Goal: Transaction & Acquisition: Book appointment/travel/reservation

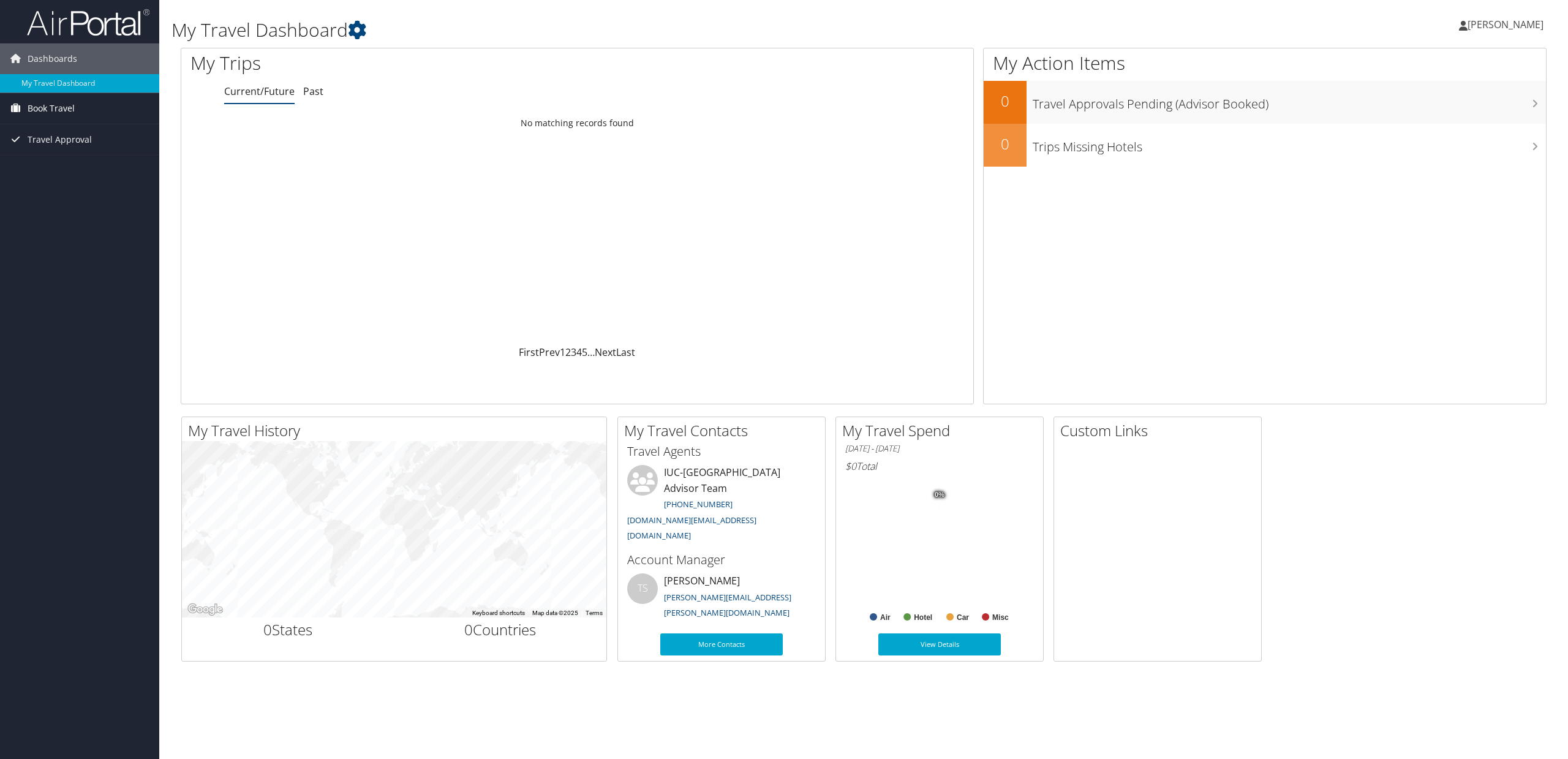
drag, startPoint x: 62, startPoint y: 108, endPoint x: 75, endPoint y: 112, distance: 13.6
click at [62, 108] on span "Book Travel" at bounding box center [51, 109] width 47 height 30
click at [75, 152] on link "Book/Manage Online Trips" at bounding box center [80, 151] width 159 height 18
click at [71, 154] on link "Book/Manage Online Trips" at bounding box center [80, 151] width 159 height 18
